Goal: Book appointment/travel/reservation

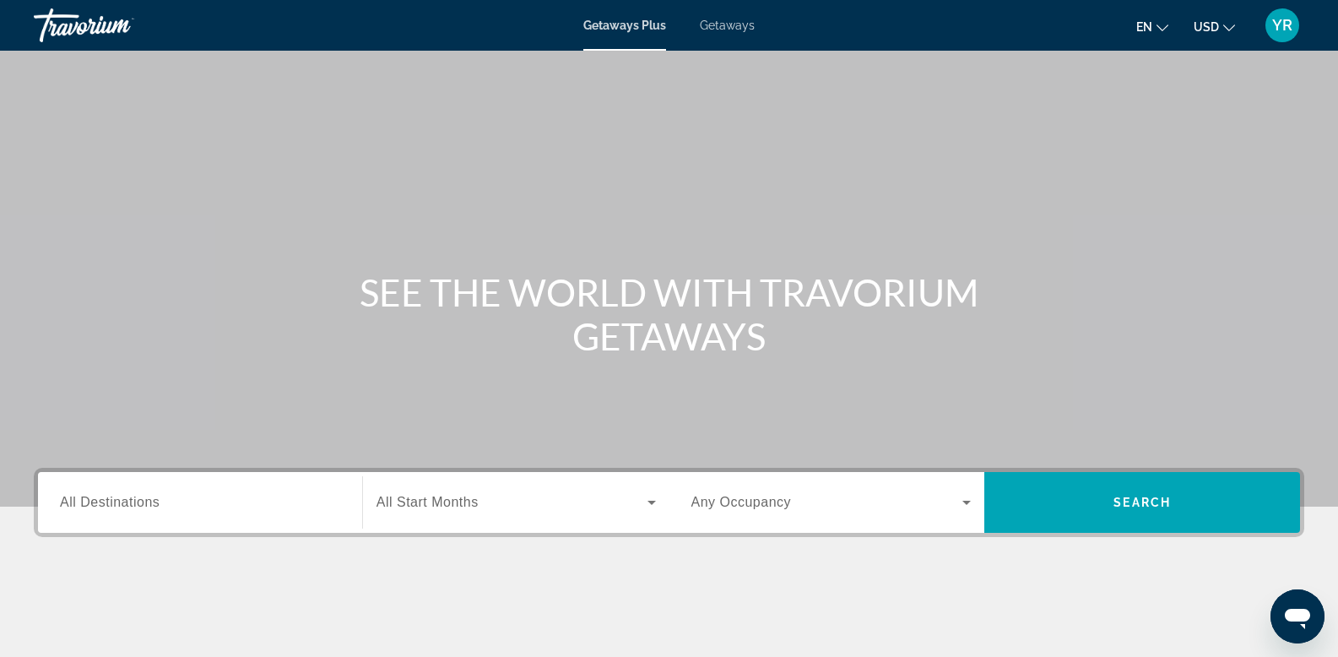
click at [731, 22] on span "Getaways" at bounding box center [727, 26] width 55 height 14
click at [109, 511] on input "Destination All Destinations" at bounding box center [200, 503] width 280 height 20
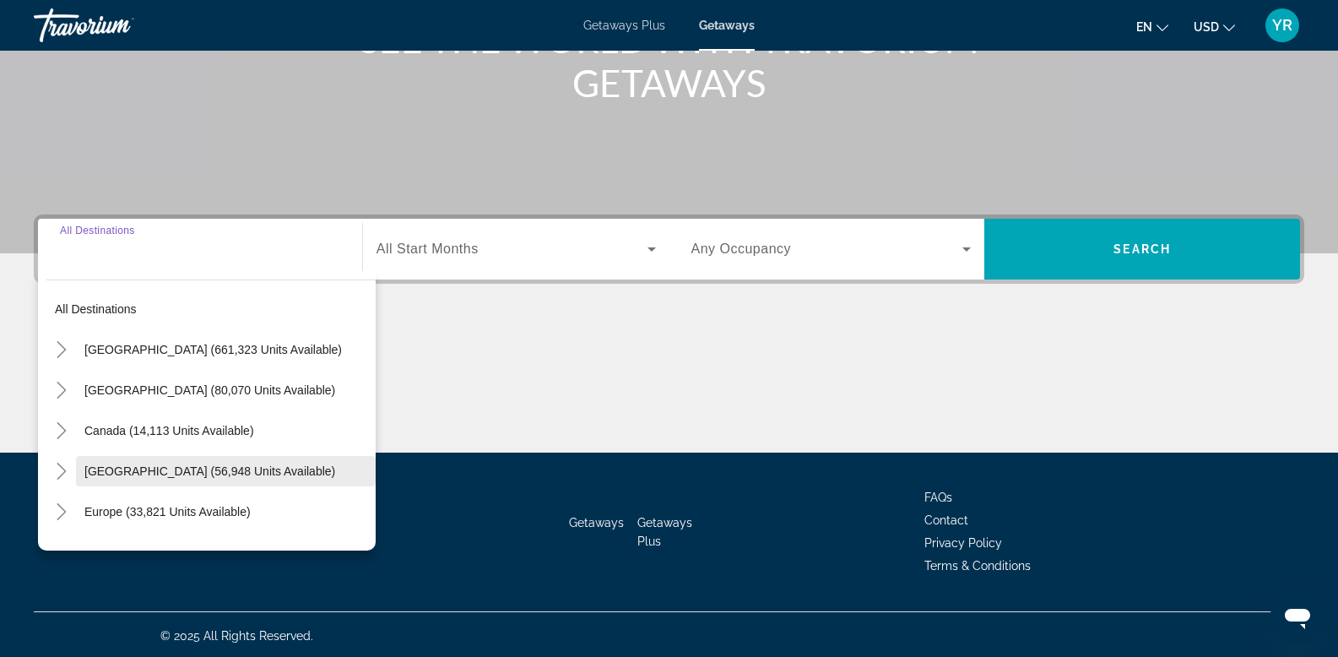
scroll to position [256, 0]
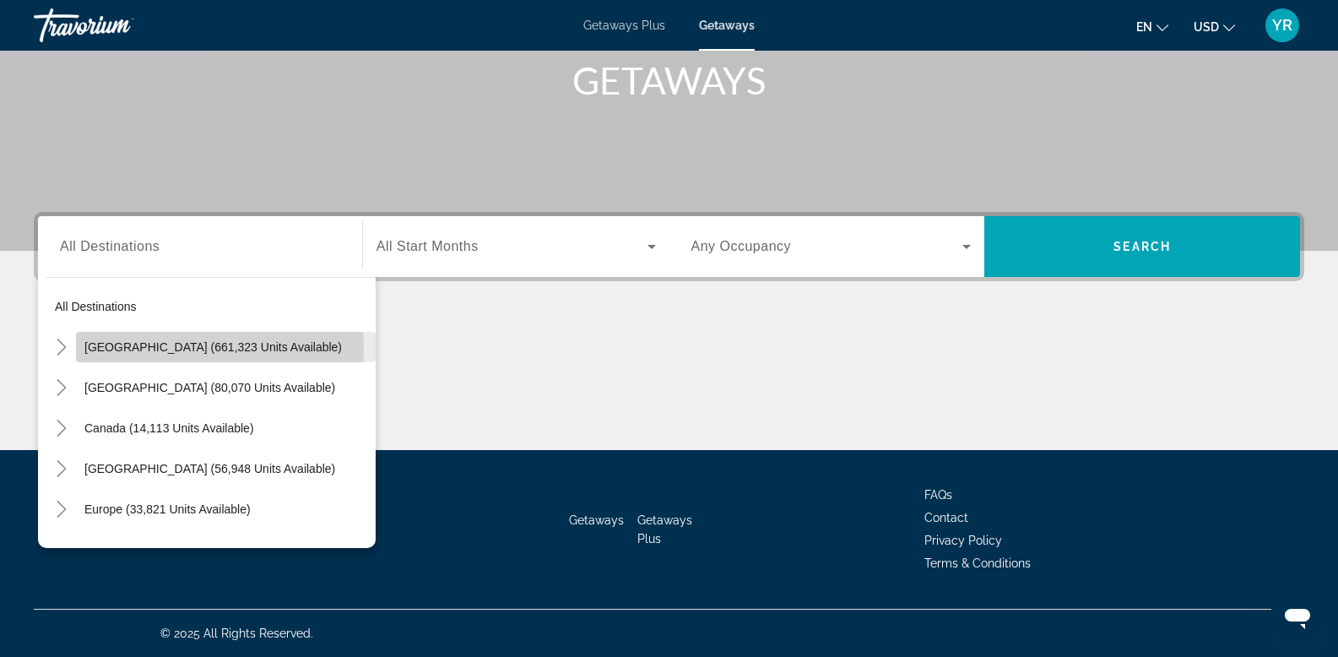
click at [140, 349] on span "[GEOGRAPHIC_DATA] (661,323 units available)" at bounding box center [212, 347] width 257 height 14
type input "**********"
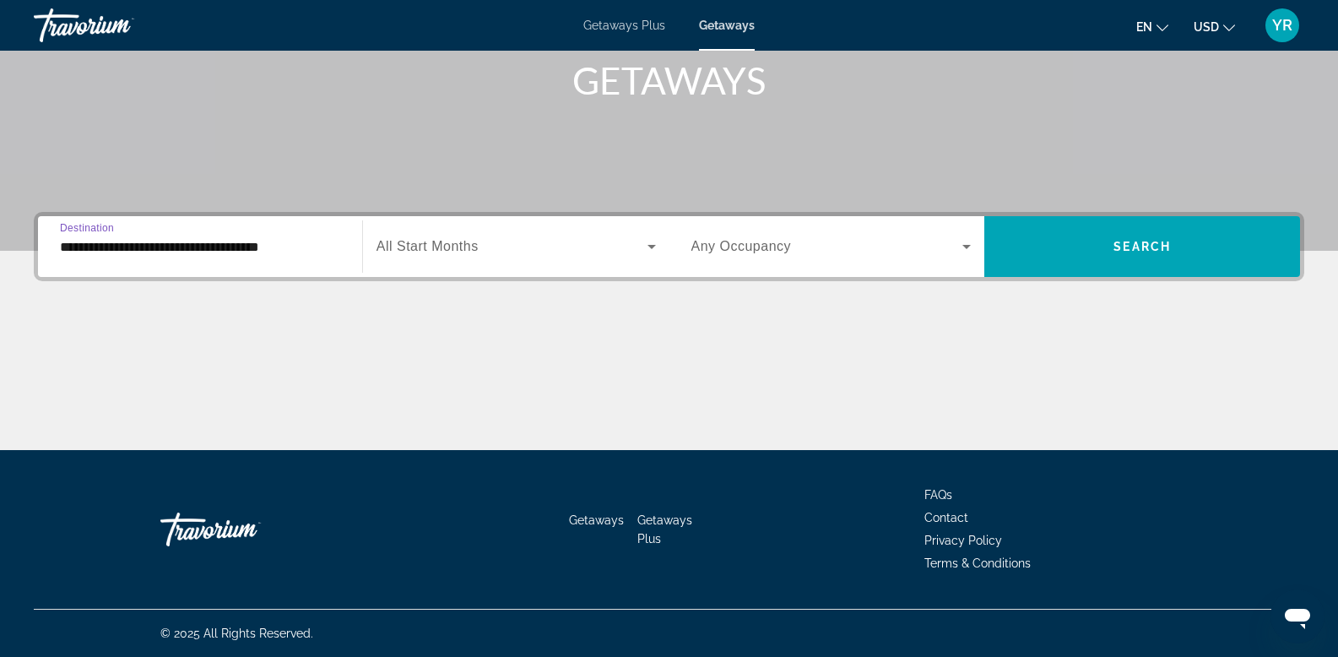
click at [788, 257] on div "Search widget" at bounding box center [831, 246] width 280 height 47
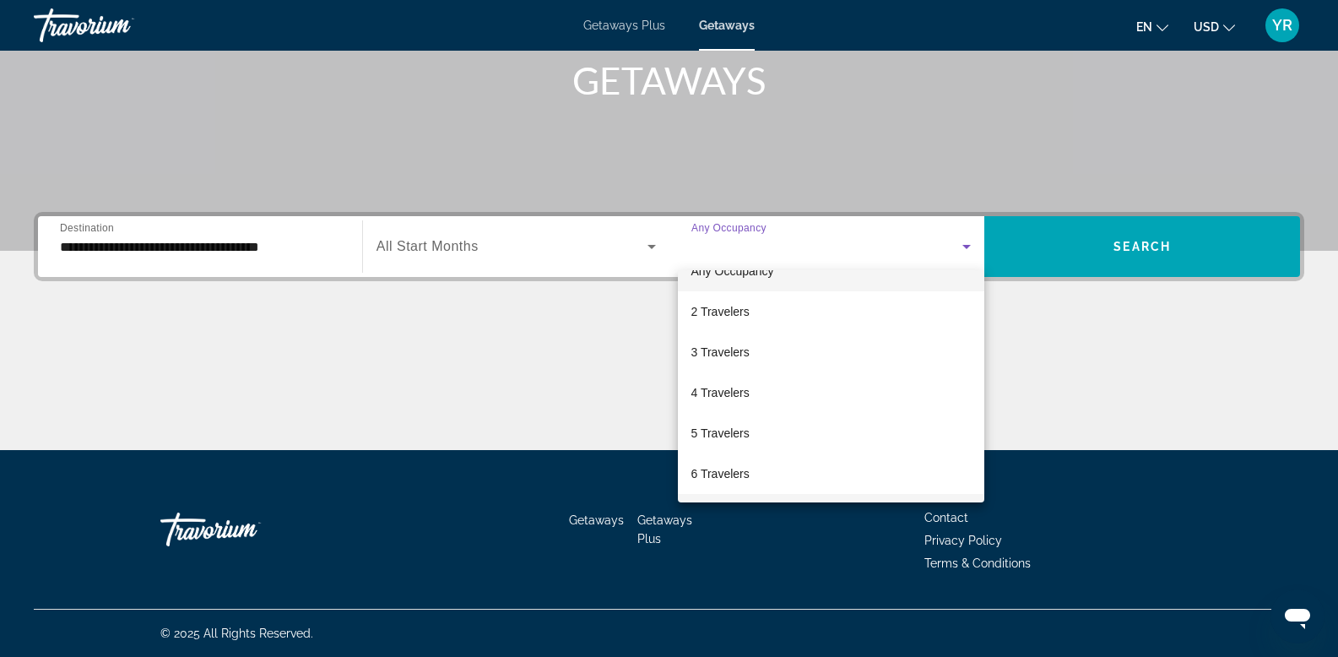
scroll to position [27, 0]
click at [705, 470] on span "6 Travelers" at bounding box center [720, 473] width 58 height 20
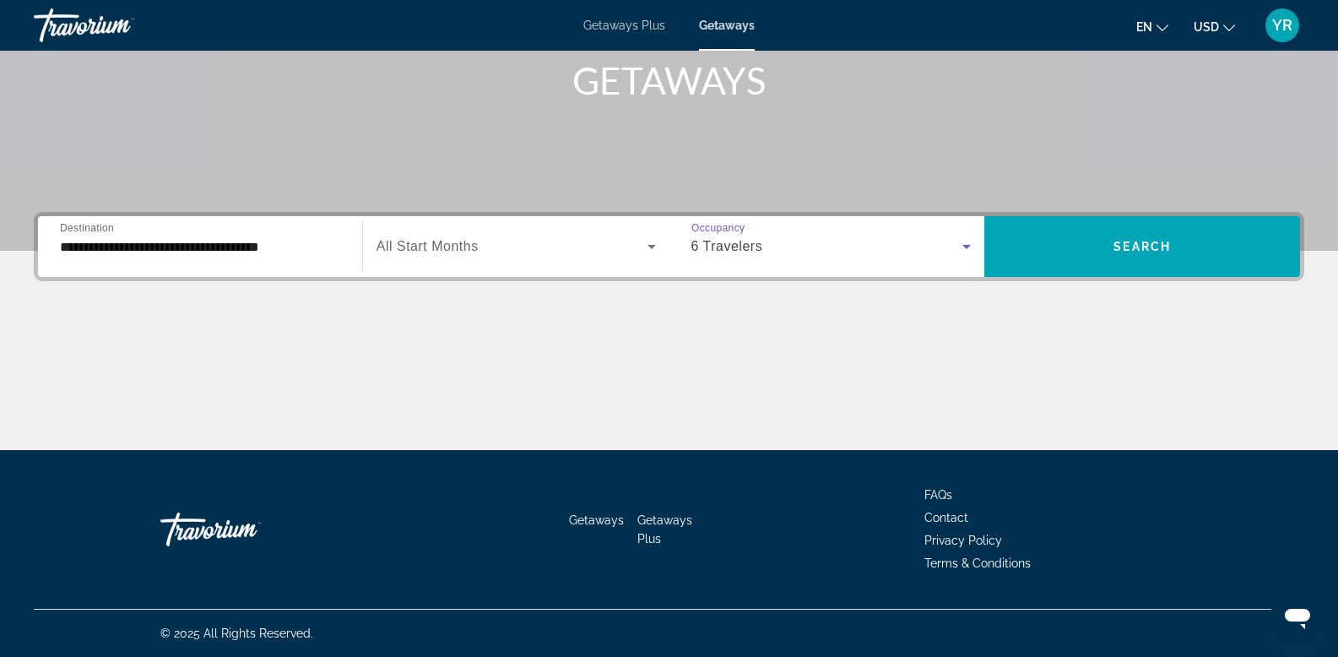
click at [499, 251] on span "Search widget" at bounding box center [511, 246] width 271 height 20
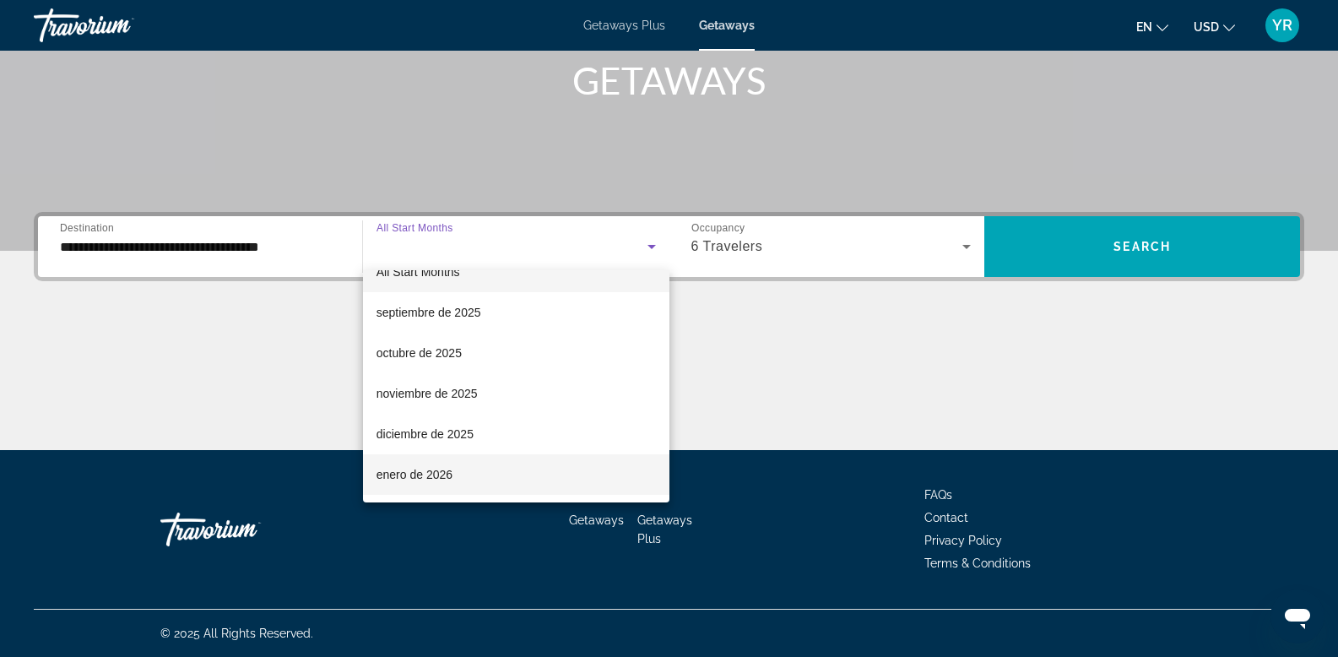
scroll to position [26, 0]
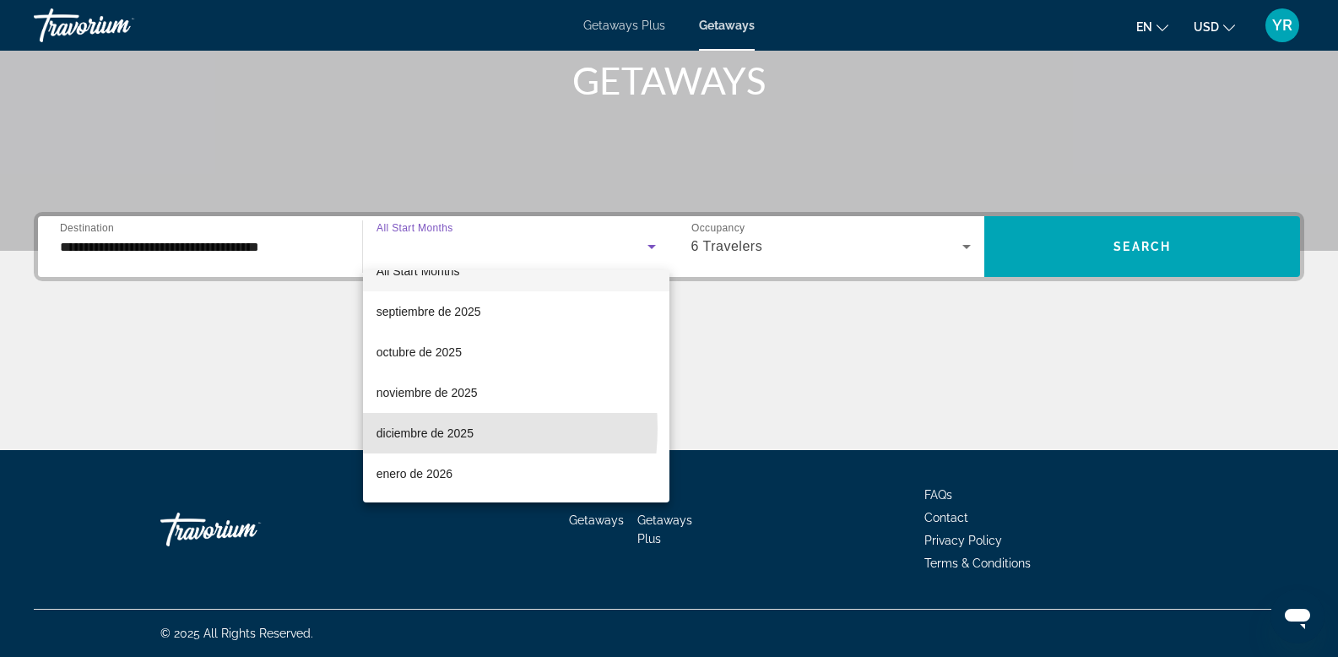
click at [409, 429] on span "diciembre de 2025" at bounding box center [424, 433] width 97 height 20
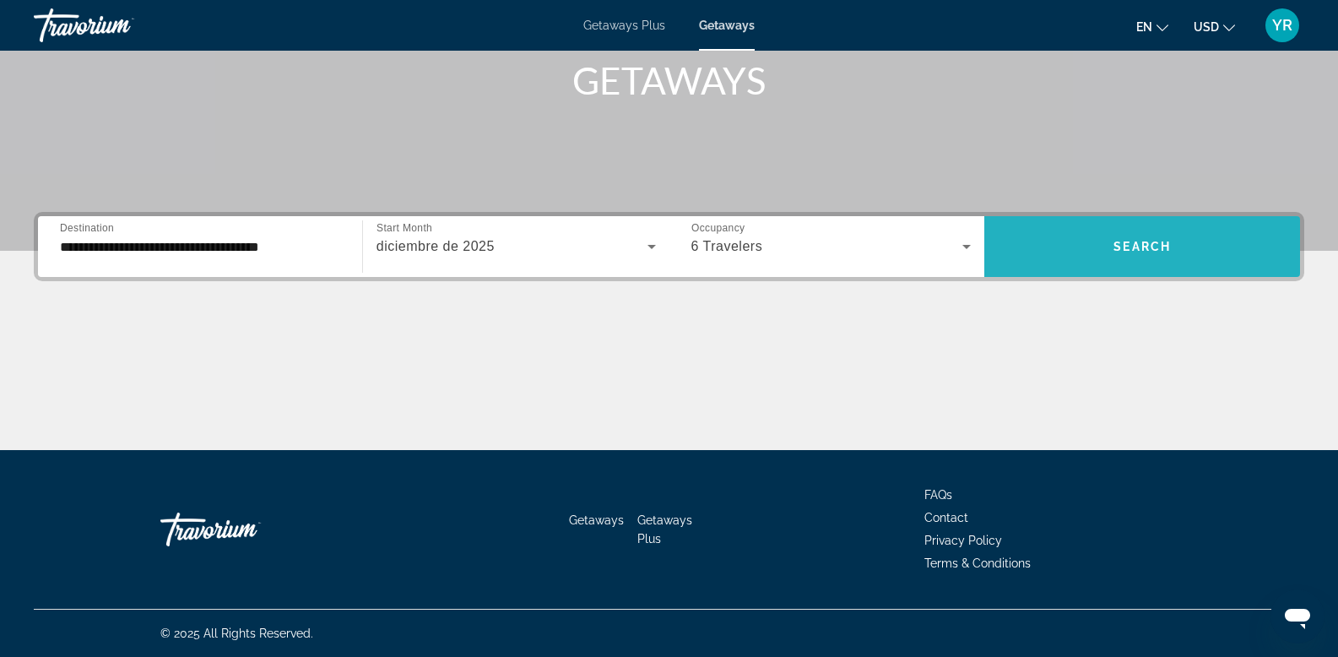
click at [1112, 249] on span "Search widget" at bounding box center [1142, 246] width 316 height 41
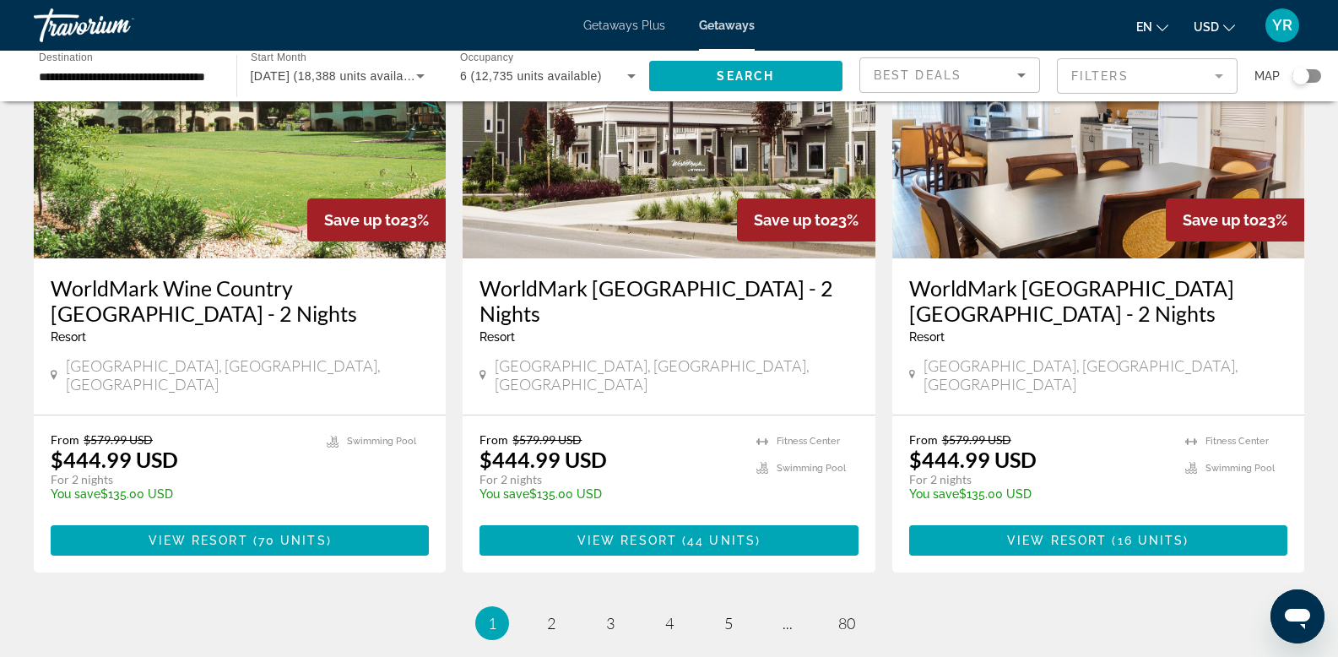
scroll to position [2028, 0]
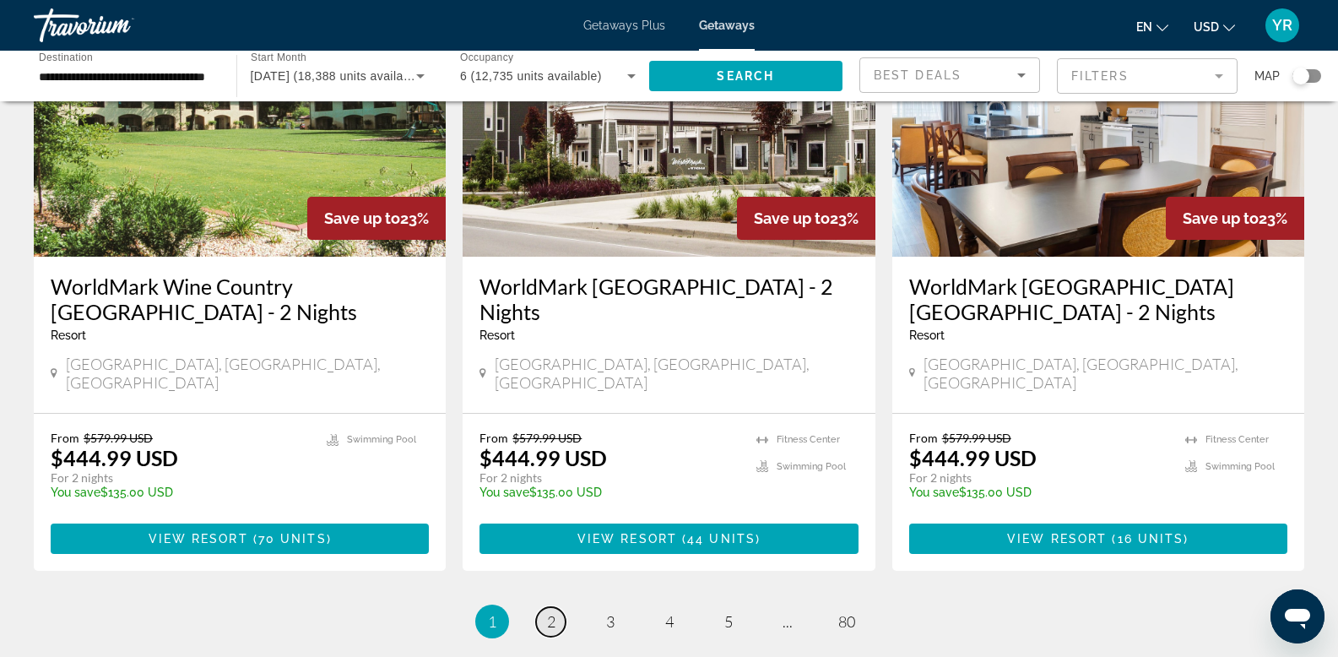
click at [550, 612] on span "2" at bounding box center [551, 621] width 8 height 19
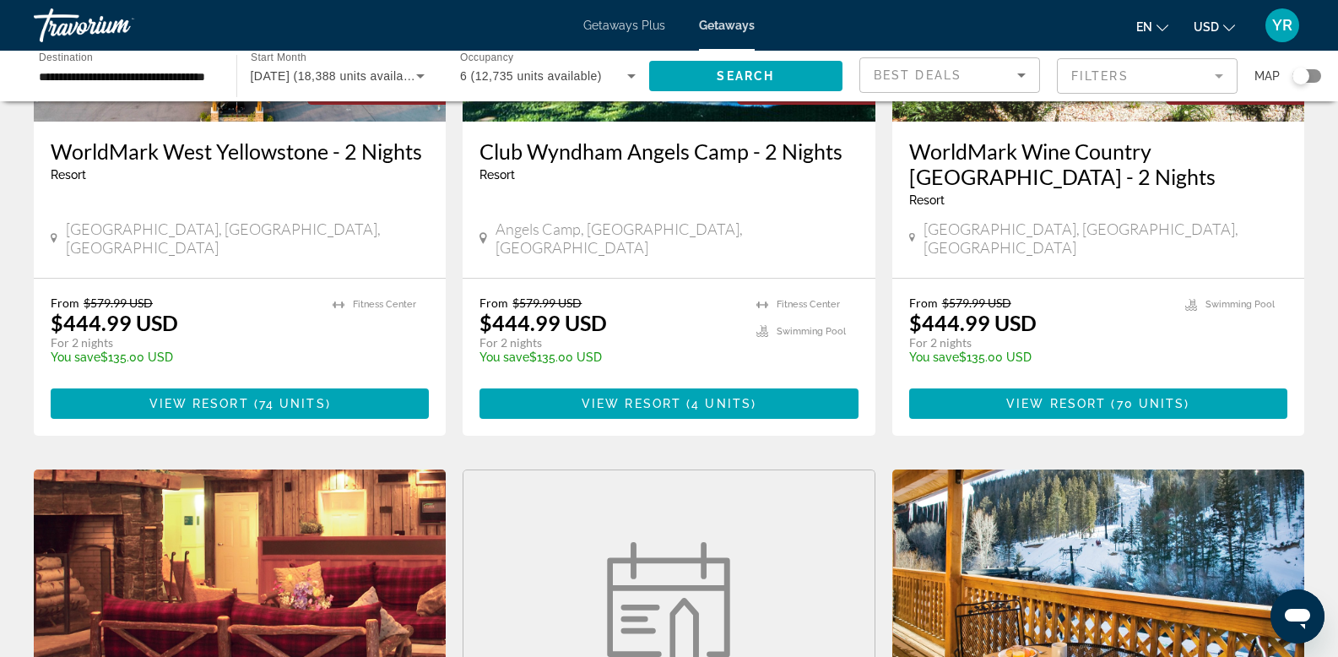
scroll to position [208, 0]
